Goal: Check status

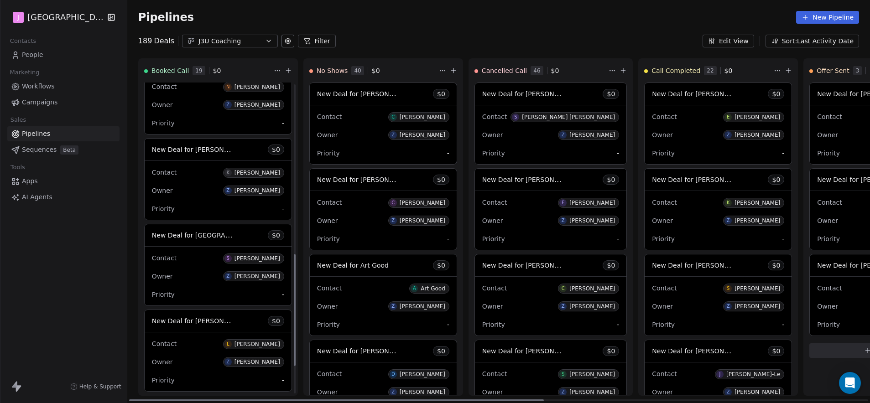
scroll to position [490, 0]
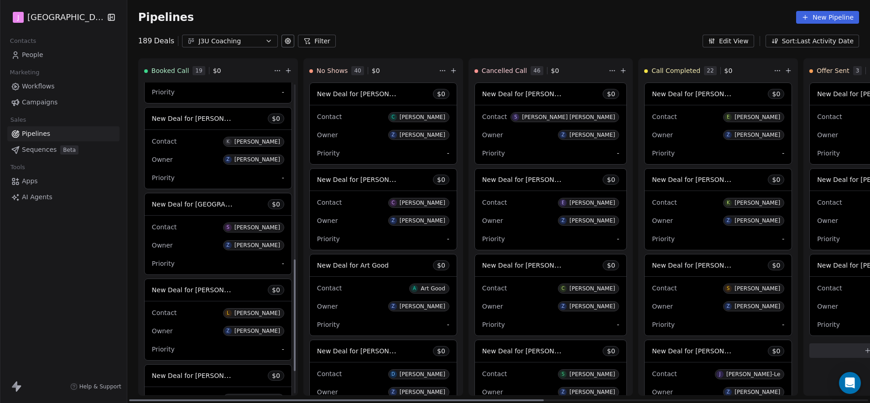
click at [206, 119] on span "New Deal for [PERSON_NAME]" at bounding box center [200, 118] width 96 height 9
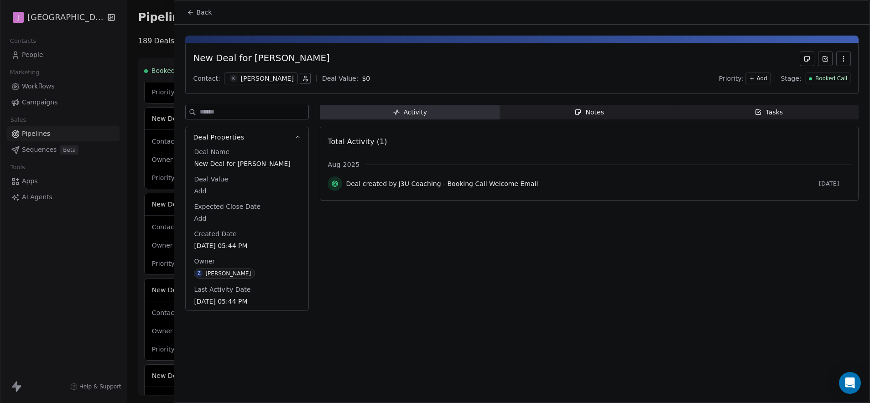
click at [823, 81] on span "Booked Call" at bounding box center [831, 79] width 32 height 8
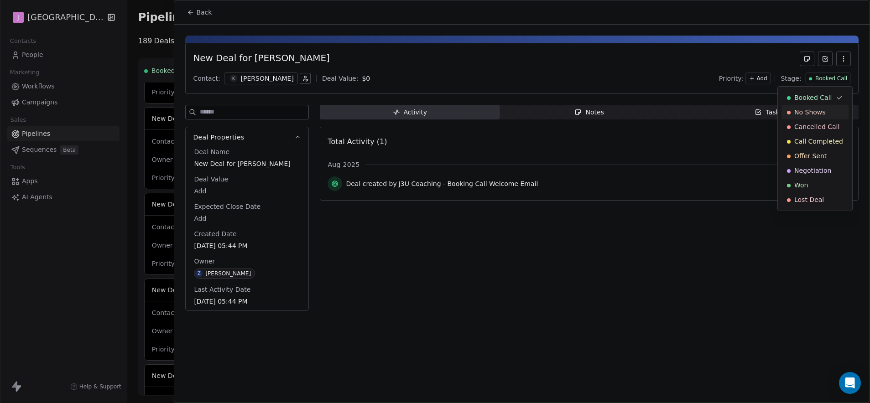
click at [813, 107] on div "No Shows" at bounding box center [814, 112] width 67 height 15
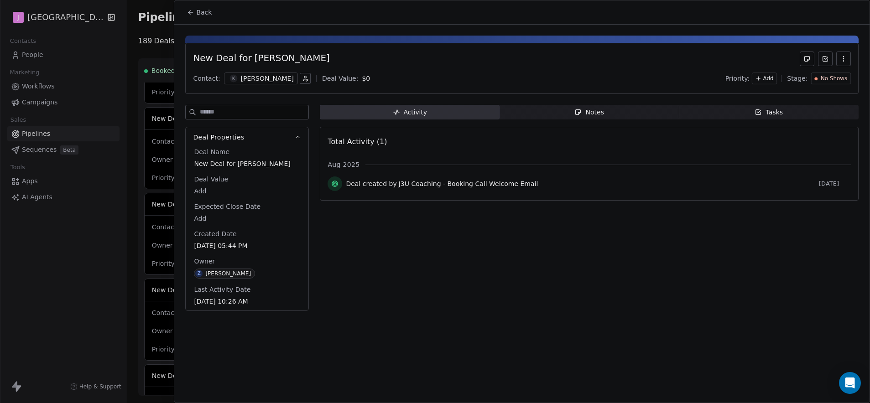
click at [203, 15] on span "Back" at bounding box center [204, 12] width 16 height 9
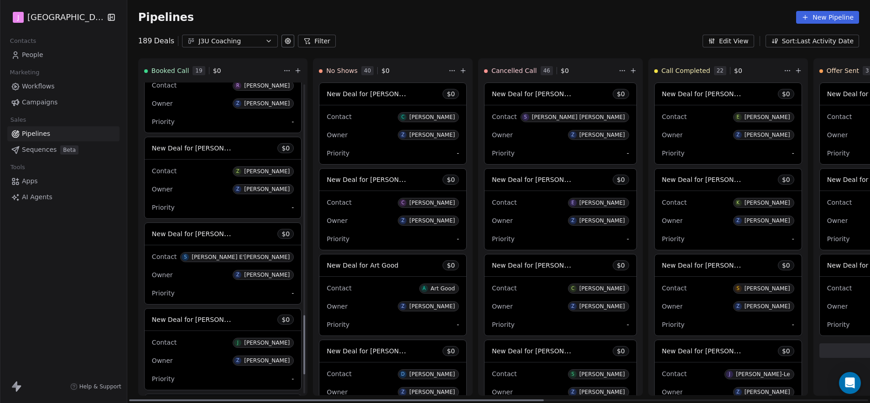
scroll to position [1270, 0]
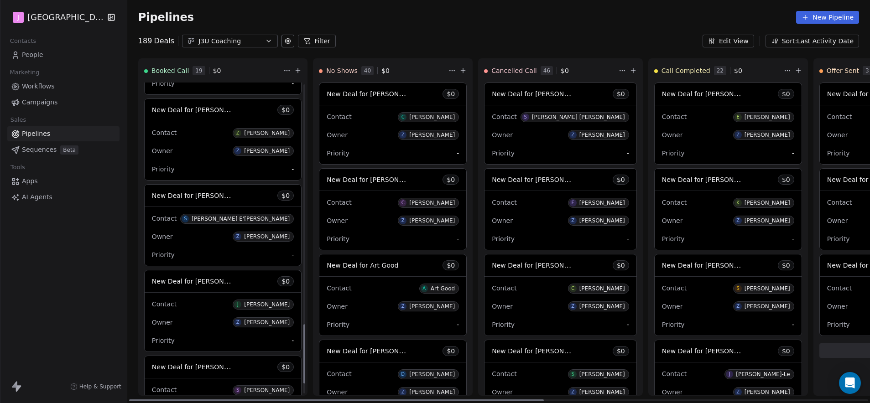
click at [214, 202] on div "New Deal for [PERSON_NAME] E'[PERSON_NAME] $ 0" at bounding box center [223, 196] width 156 height 22
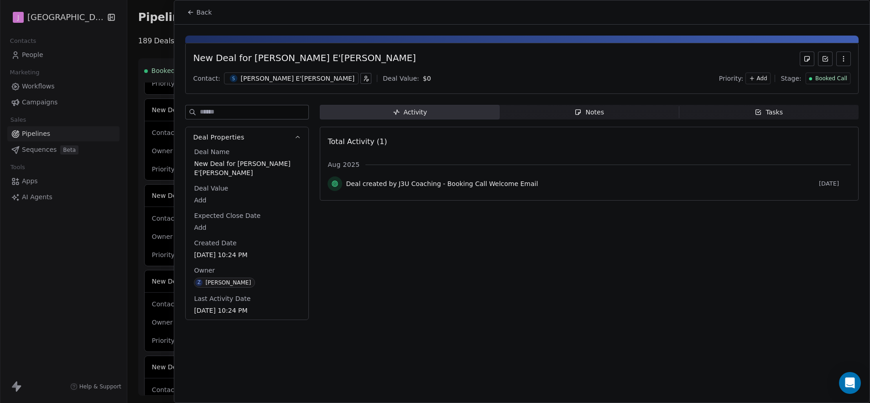
click at [834, 78] on span "Booked Call" at bounding box center [831, 79] width 32 height 8
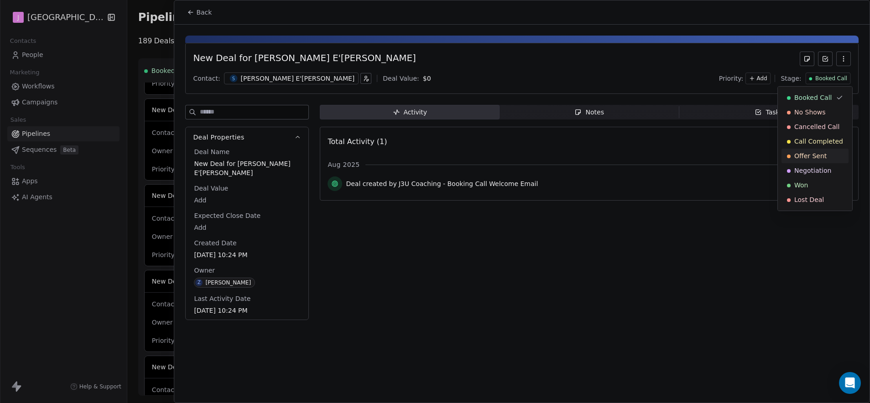
click at [831, 160] on div "Offer Sent" at bounding box center [815, 155] width 56 height 9
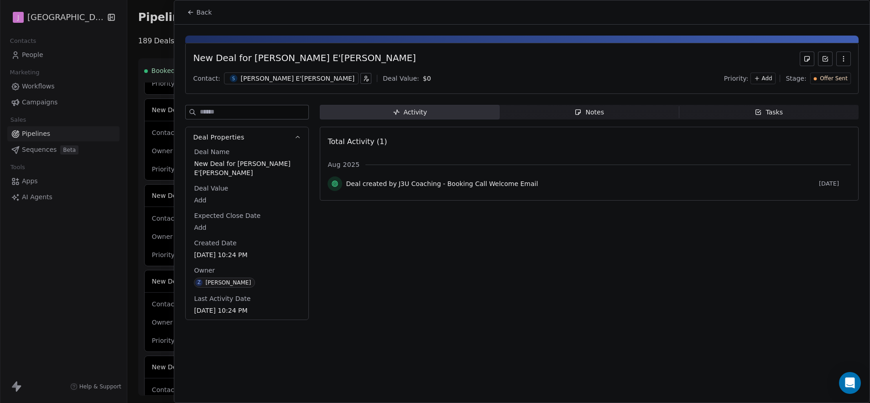
click at [833, 76] on span "Offer Sent" at bounding box center [833, 79] width 28 height 8
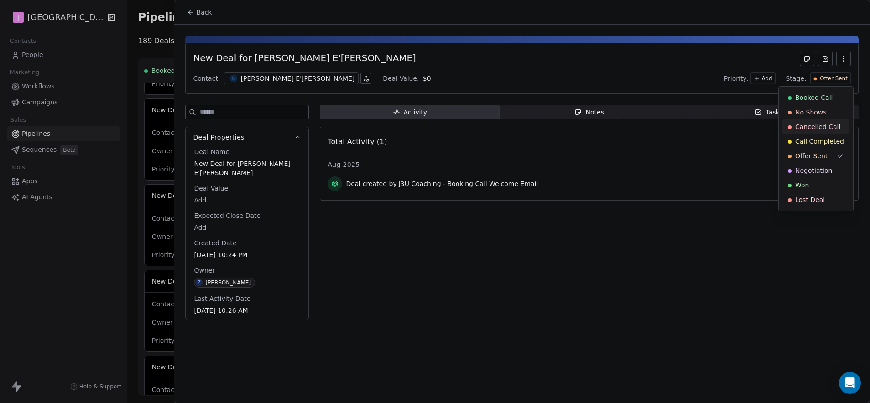
click at [819, 114] on span "No Shows" at bounding box center [810, 112] width 31 height 9
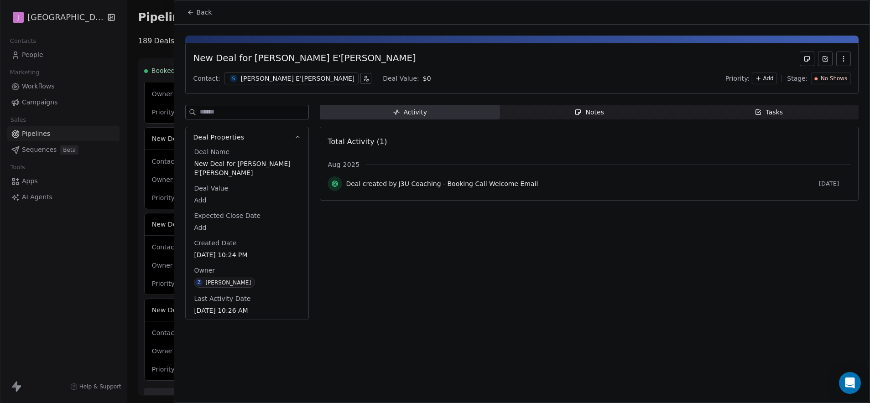
scroll to position [1170, 0]
click at [202, 9] on span "Back" at bounding box center [204, 12] width 16 height 9
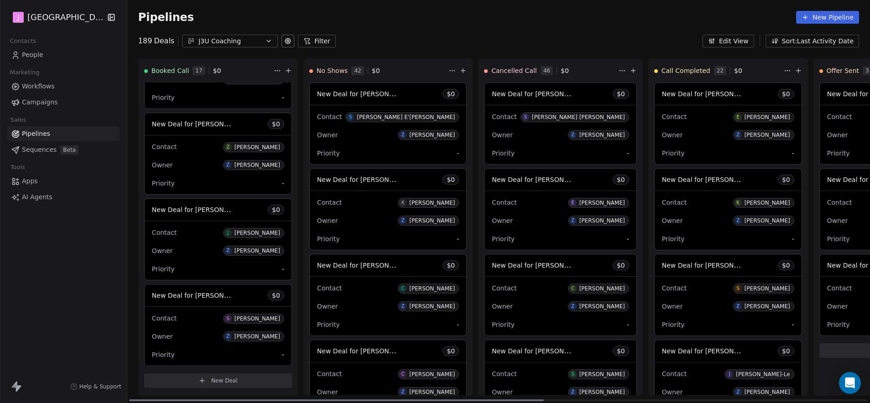
click at [212, 299] on span "New Deal for [PERSON_NAME]" at bounding box center [200, 295] width 96 height 9
